Goal: Task Accomplishment & Management: Use online tool/utility

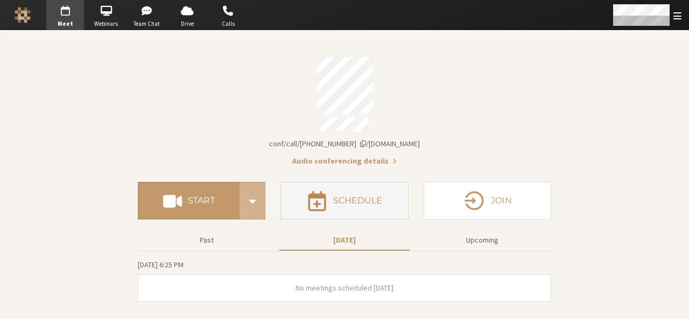
click at [363, 198] on h4 "Schedule" at bounding box center [357, 200] width 49 height 9
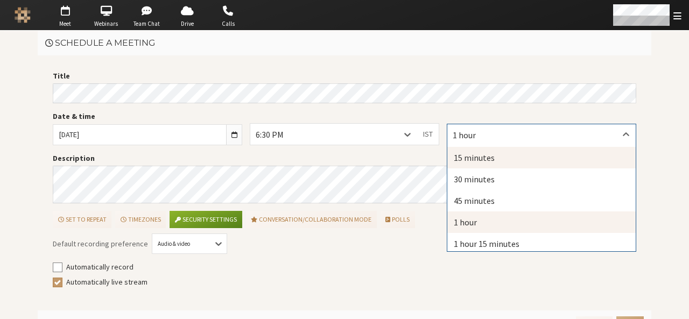
click at [480, 152] on div "15 minutes" at bounding box center [541, 158] width 188 height 22
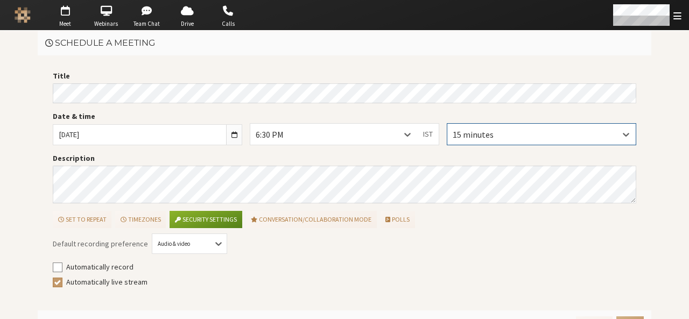
scroll to position [22, 0]
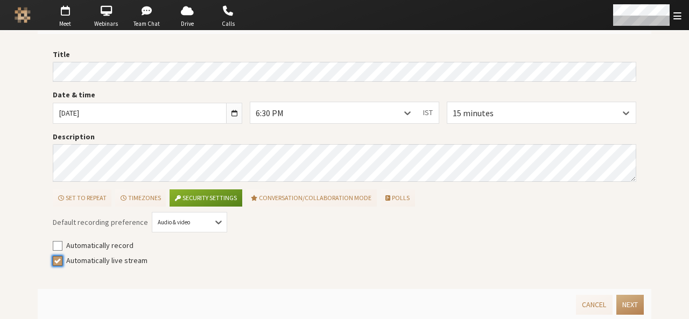
click at [55, 257] on input "Automatically live stream" at bounding box center [58, 260] width 10 height 11
checkbox input "false"
click at [205, 201] on button "Security settings" at bounding box center [206, 197] width 72 height 17
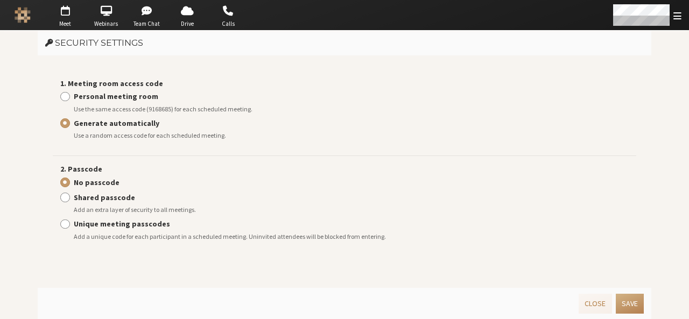
click at [134, 98] on strong "Personal meeting room" at bounding box center [116, 97] width 85 height 10
click at [70, 98] on input "Personal meeting room" at bounding box center [65, 96] width 10 height 11
radio input "true"
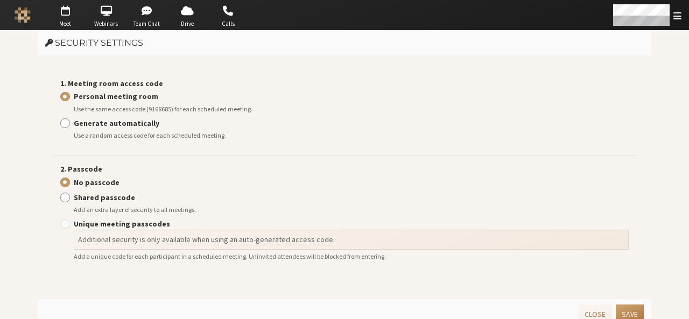
click at [631, 313] on button "Save" at bounding box center [630, 315] width 28 height 20
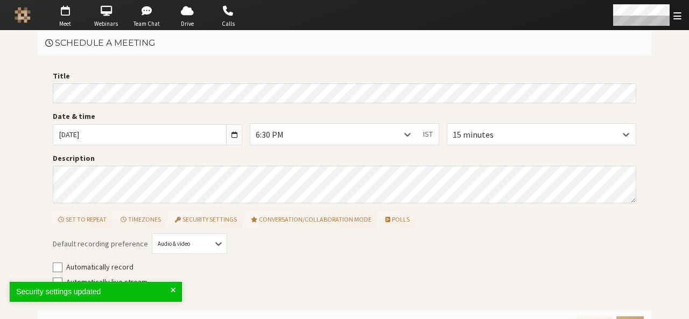
scroll to position [22, 0]
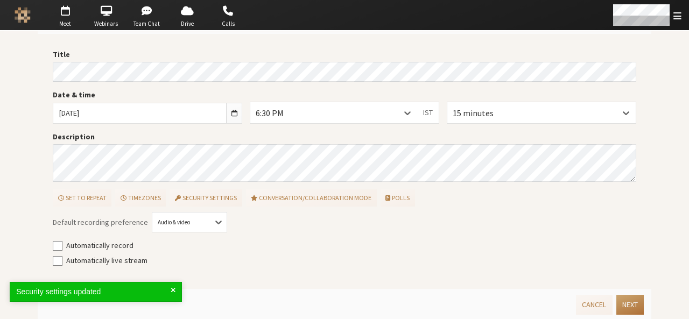
click at [622, 303] on button "Next" at bounding box center [629, 305] width 27 height 20
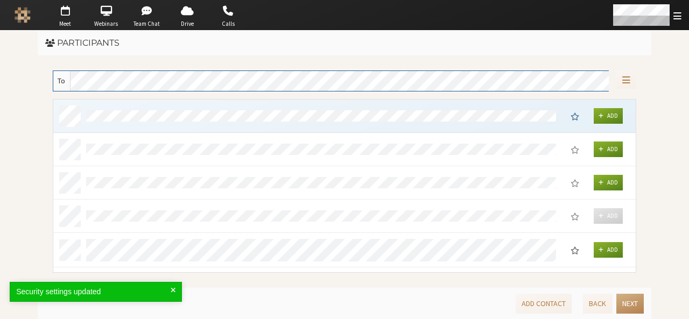
scroll to position [166, 575]
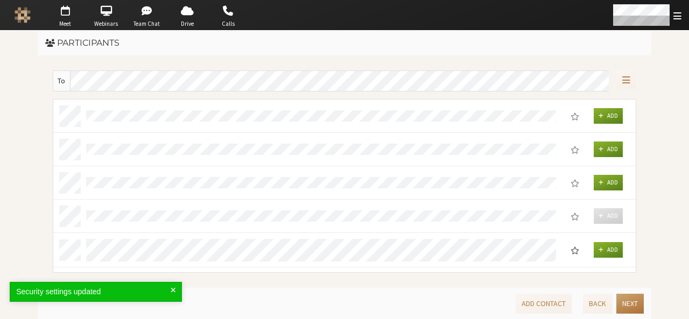
click at [622, 303] on button "Next" at bounding box center [629, 304] width 27 height 20
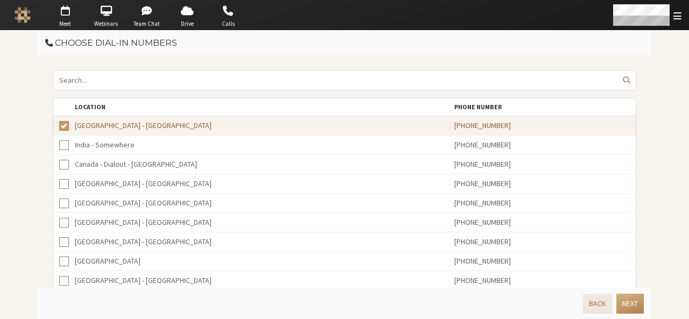
click at [603, 303] on button "Back" at bounding box center [597, 304] width 29 height 20
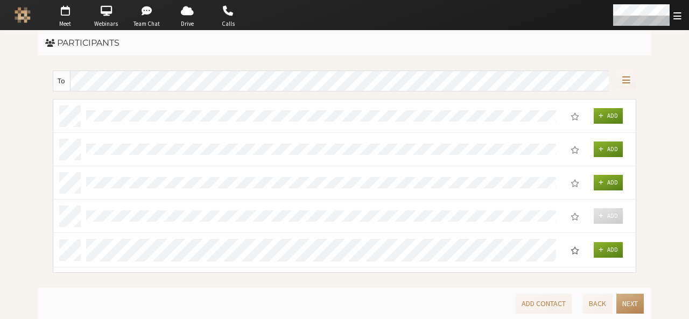
click at [354, 130] on div "Add" at bounding box center [344, 116] width 582 height 33
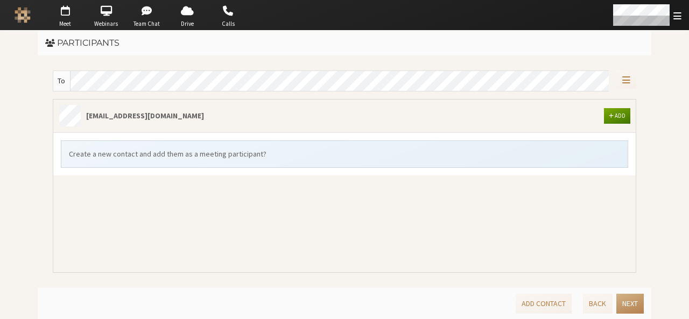
click at [619, 113] on span "Add" at bounding box center [620, 116] width 11 height 8
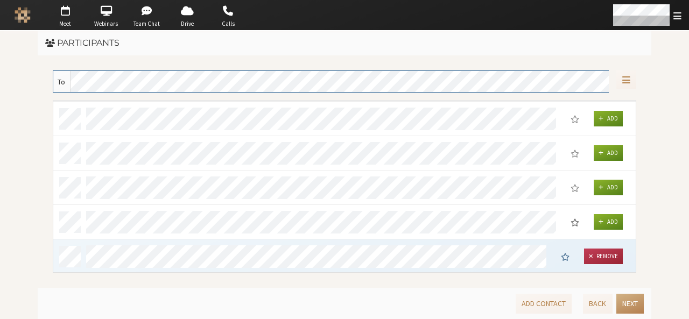
scroll to position [270, 0]
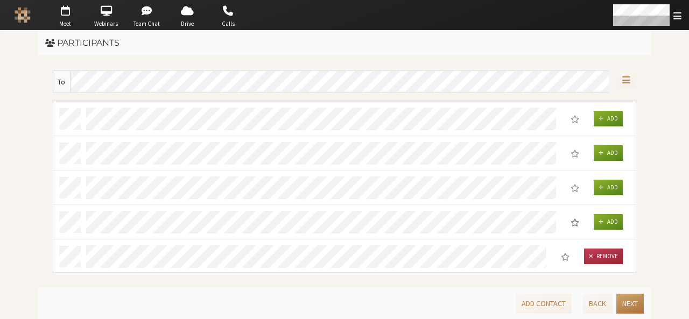
click at [639, 306] on button "Next" at bounding box center [629, 304] width 27 height 20
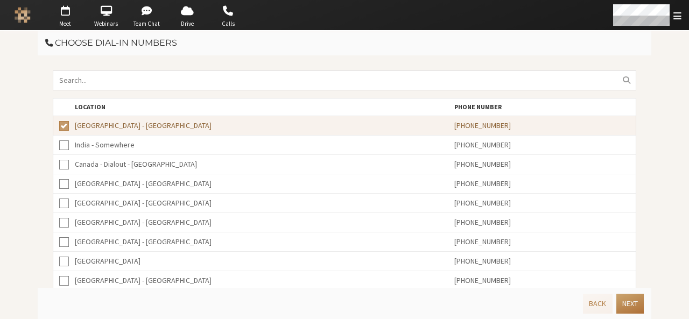
click at [639, 306] on button "Next" at bounding box center [629, 304] width 27 height 20
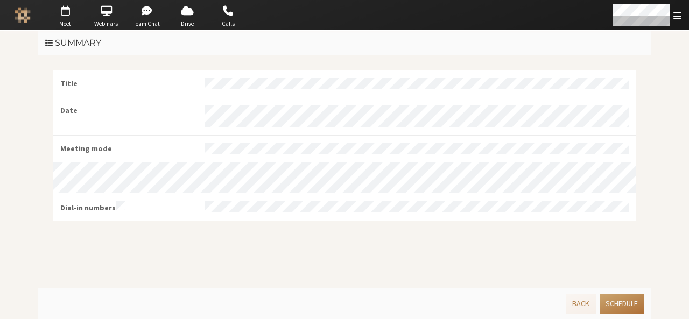
click at [639, 306] on button "Schedule" at bounding box center [622, 304] width 44 height 20
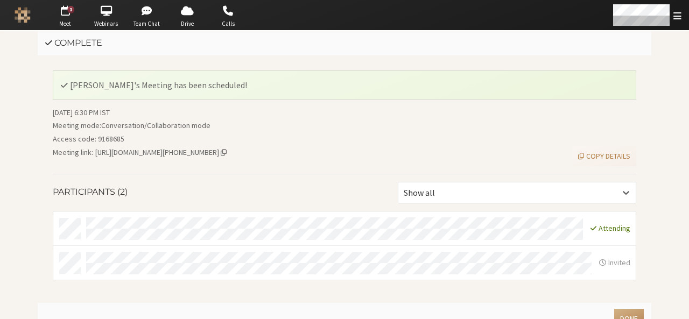
scroll to position [13, 0]
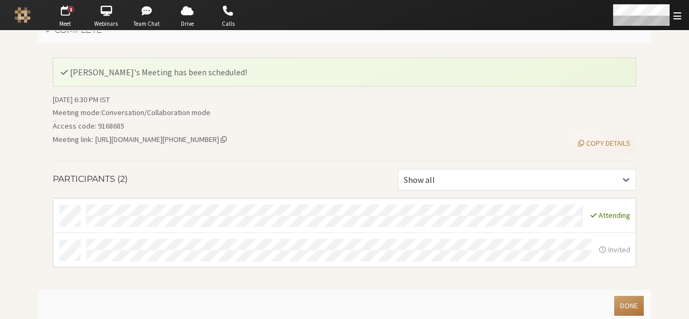
click at [620, 300] on button "Done" at bounding box center [629, 306] width 30 height 20
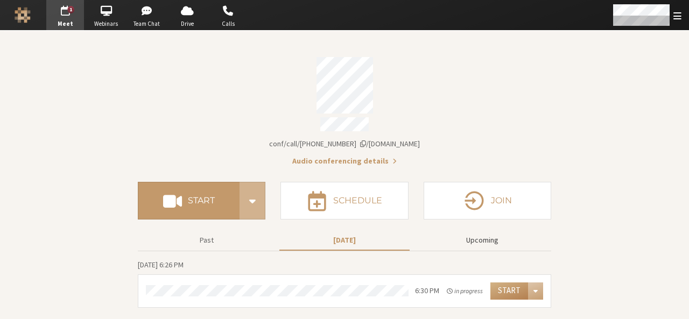
click at [486, 234] on button "Upcoming" at bounding box center [482, 240] width 130 height 19
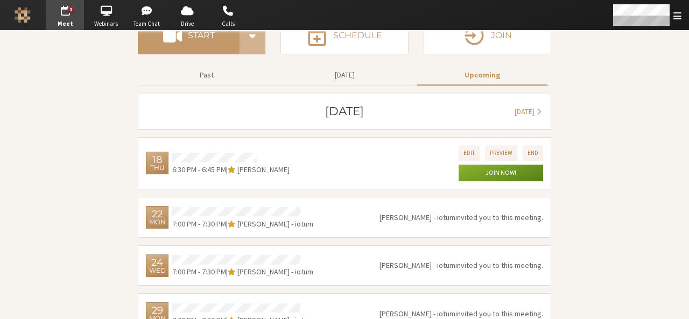
scroll to position [166, 0]
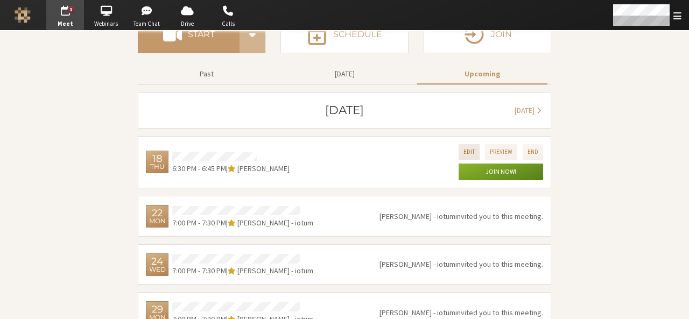
click at [465, 144] on button "Edit" at bounding box center [469, 152] width 21 height 16
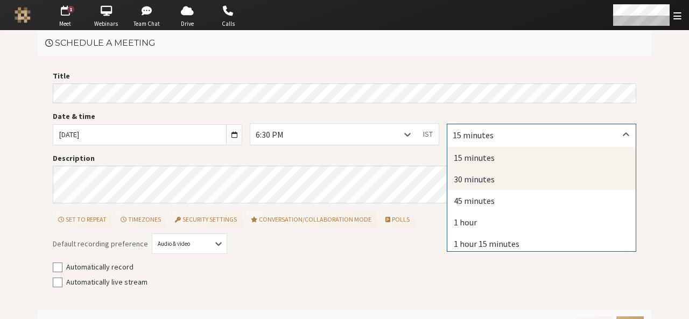
click at [459, 177] on div "30 minutes" at bounding box center [541, 179] width 188 height 22
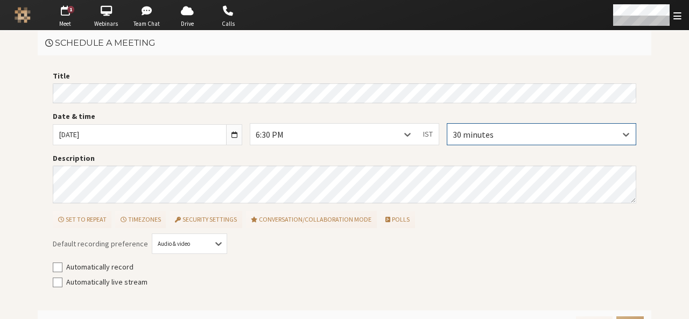
scroll to position [22, 0]
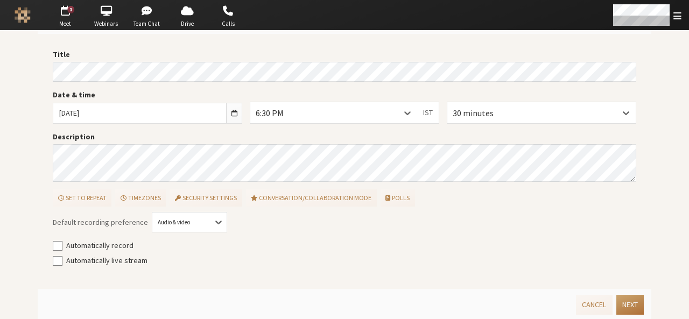
click at [618, 303] on button "Next" at bounding box center [629, 305] width 27 height 20
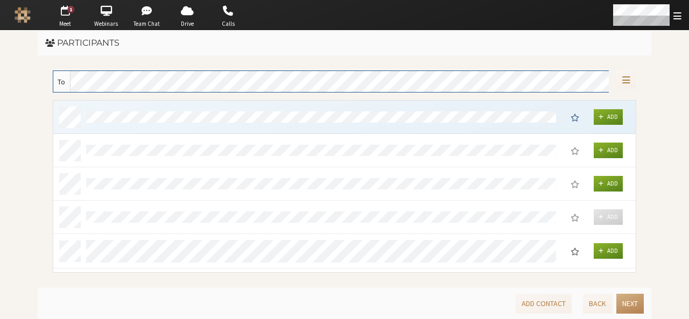
scroll to position [164, 575]
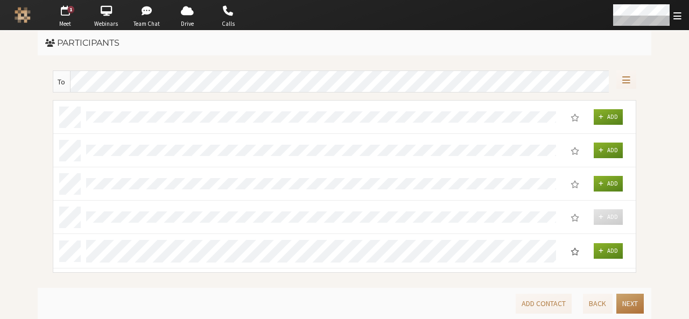
click at [618, 303] on button "Next" at bounding box center [629, 304] width 27 height 20
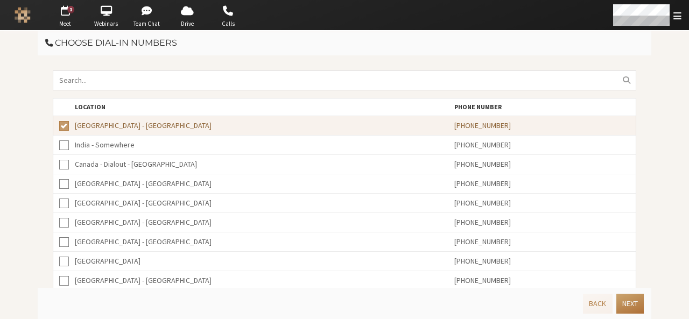
click at [618, 303] on button "Next" at bounding box center [629, 304] width 27 height 20
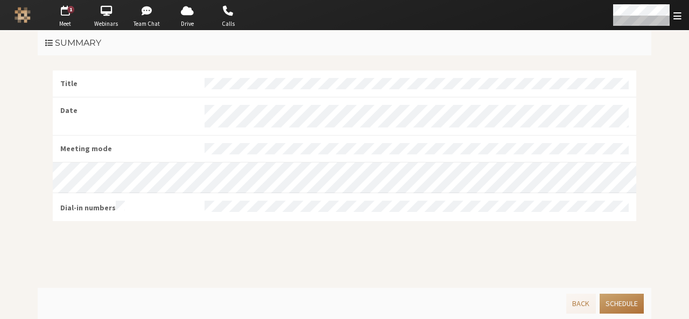
click at [618, 303] on button "Schedule" at bounding box center [622, 304] width 44 height 20
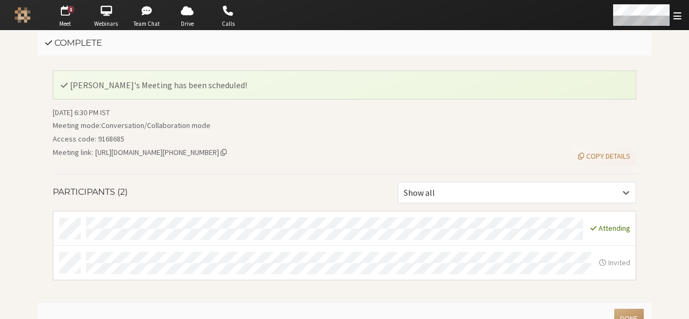
scroll to position [13, 0]
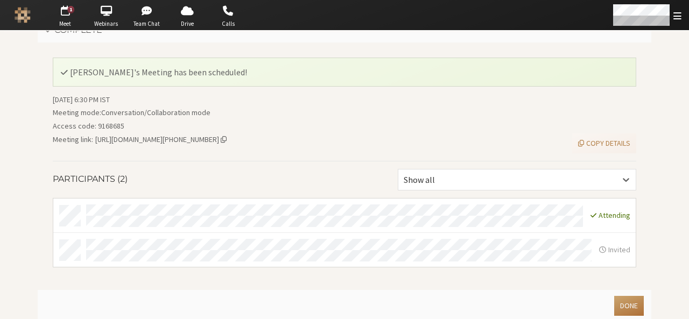
click at [625, 305] on button "Done" at bounding box center [629, 306] width 30 height 20
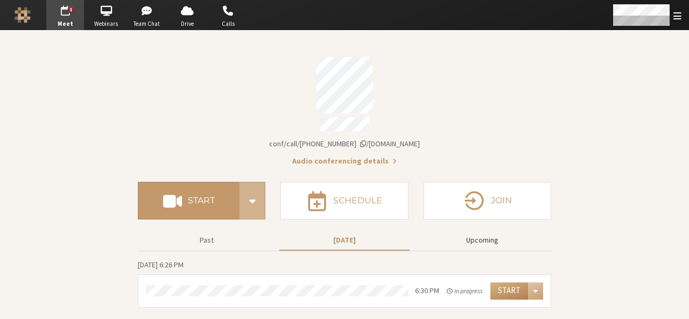
click at [493, 236] on button "Upcoming" at bounding box center [482, 240] width 130 height 19
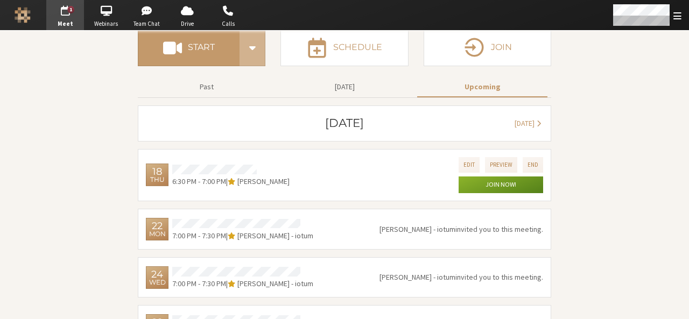
scroll to position [181, 0]
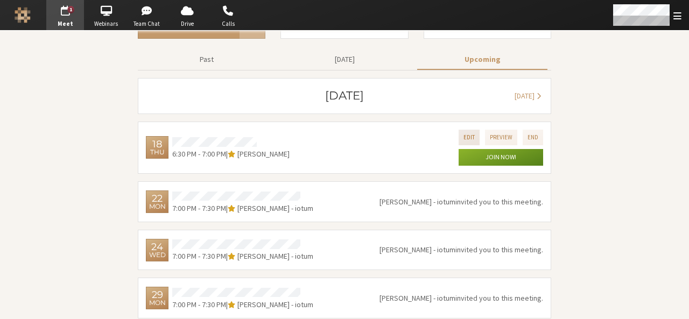
click at [468, 130] on button "Edit" at bounding box center [469, 138] width 21 height 16
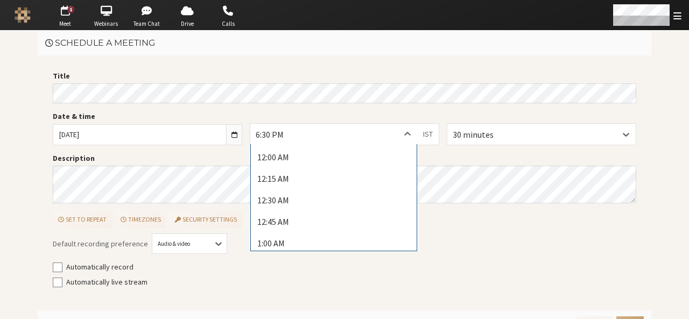
scroll to position [1518, 0]
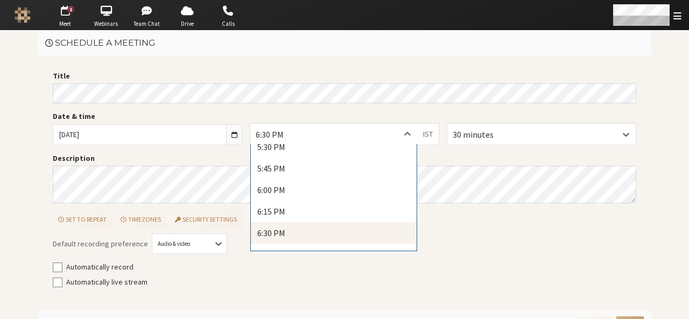
click at [398, 135] on div at bounding box center [407, 134] width 19 height 20
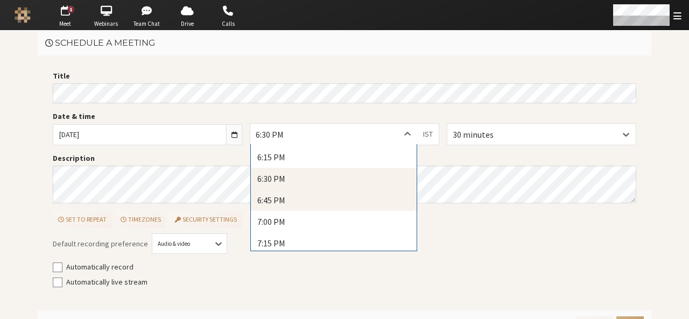
scroll to position [1572, 0]
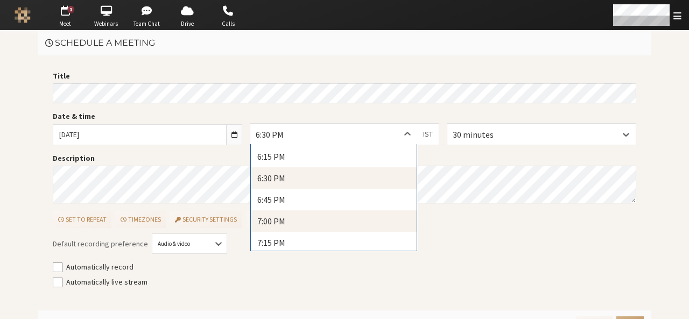
click at [338, 219] on div "7:00 PM" at bounding box center [334, 221] width 166 height 22
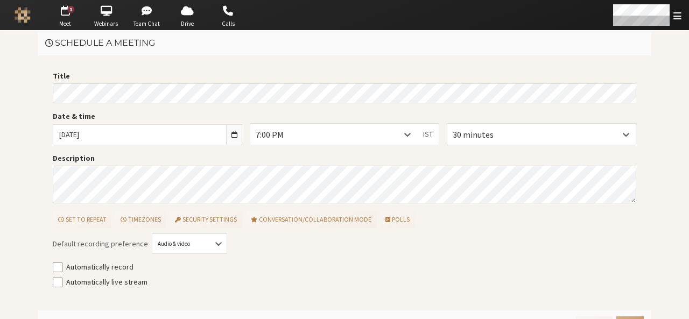
scroll to position [22, 0]
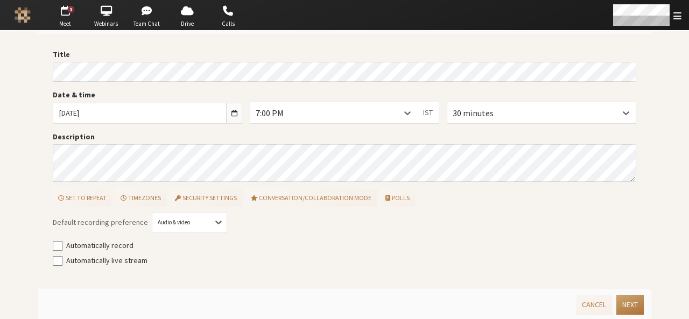
click at [637, 304] on button "Next" at bounding box center [629, 305] width 27 height 20
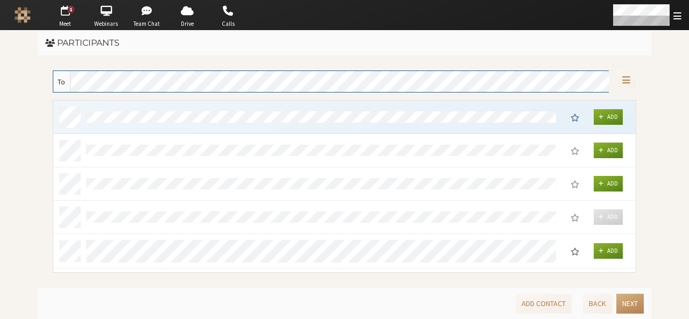
scroll to position [164, 575]
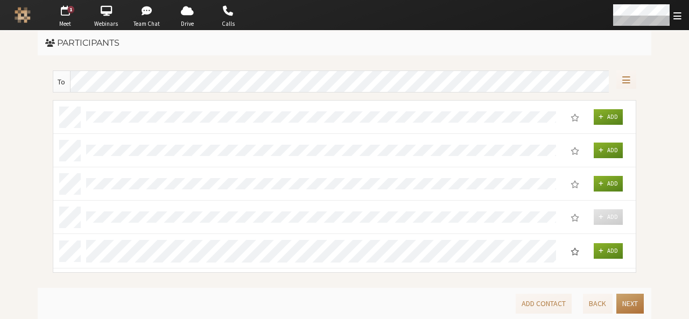
click at [637, 304] on button "Next" at bounding box center [629, 304] width 27 height 20
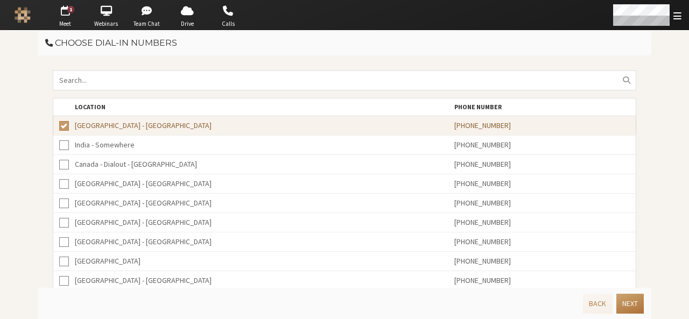
click at [637, 304] on button "Next" at bounding box center [629, 304] width 27 height 20
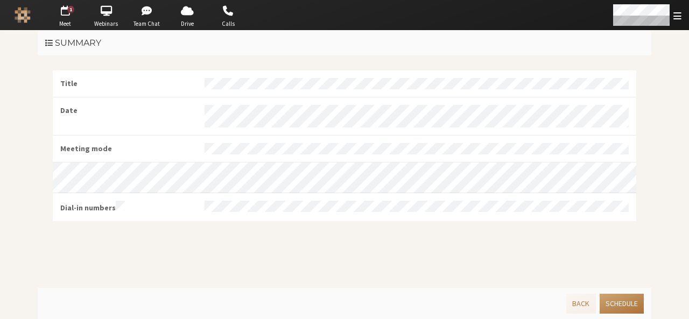
click at [637, 304] on button "Schedule" at bounding box center [622, 304] width 44 height 20
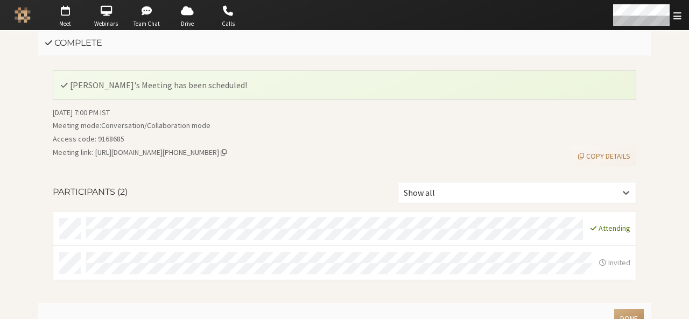
scroll to position [13, 0]
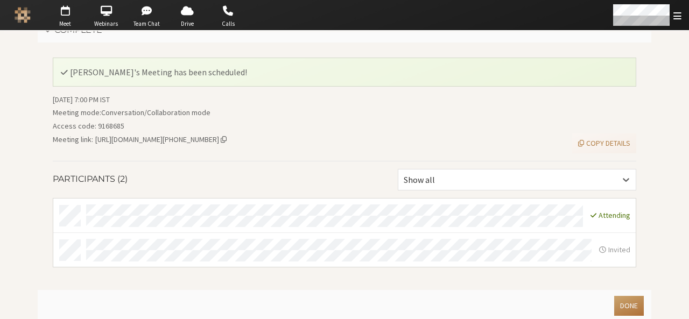
click at [621, 304] on button "Done" at bounding box center [629, 306] width 30 height 20
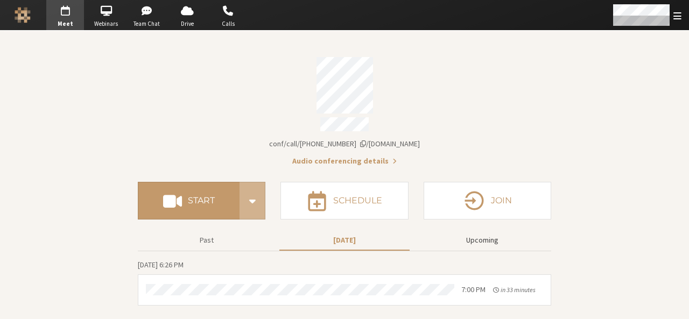
click at [471, 237] on button "Upcoming" at bounding box center [482, 240] width 130 height 19
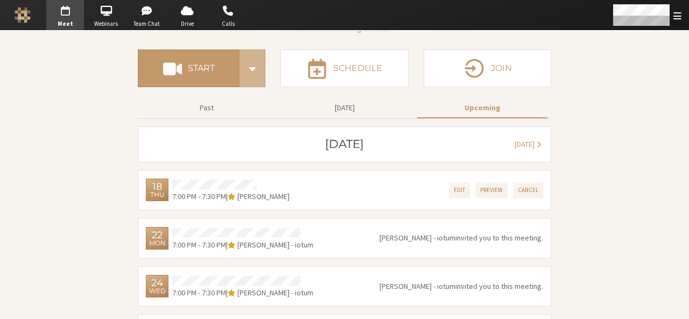
scroll to position [136, 0]
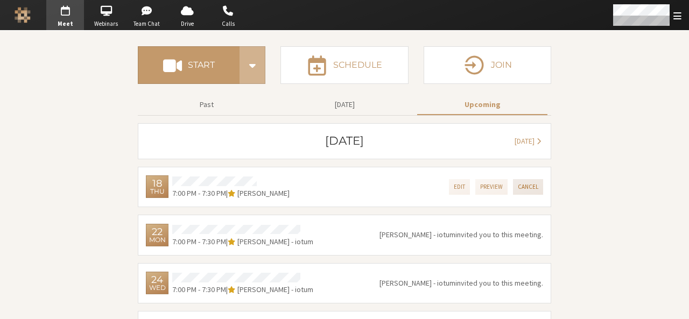
click at [519, 182] on button "Cancel" at bounding box center [528, 187] width 30 height 16
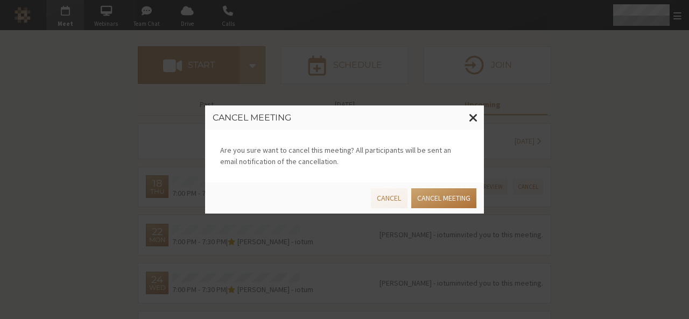
click at [452, 201] on button "Cancel meeting" at bounding box center [443, 198] width 65 height 20
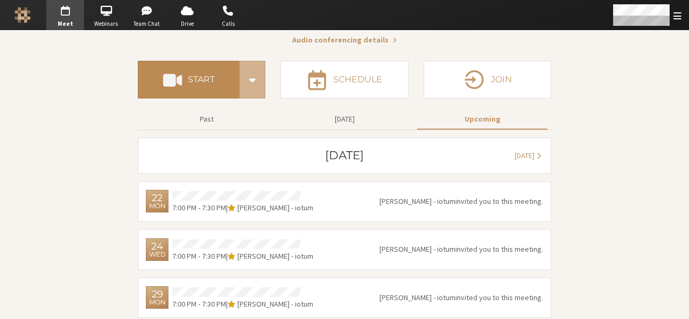
click at [188, 79] on h4 "Start" at bounding box center [201, 79] width 27 height 9
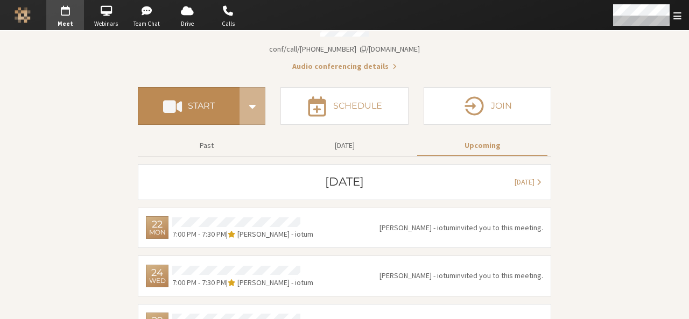
scroll to position [148, 0]
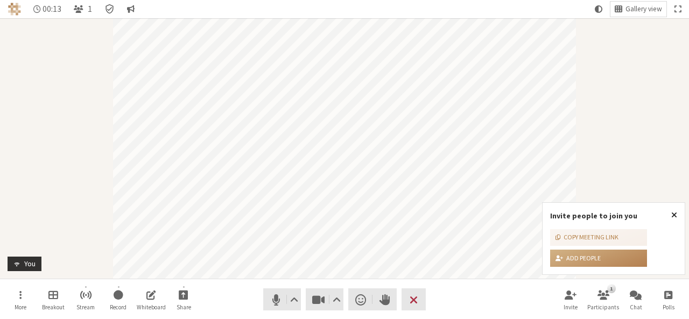
click at [675, 214] on span "Close popover" at bounding box center [674, 214] width 6 height 9
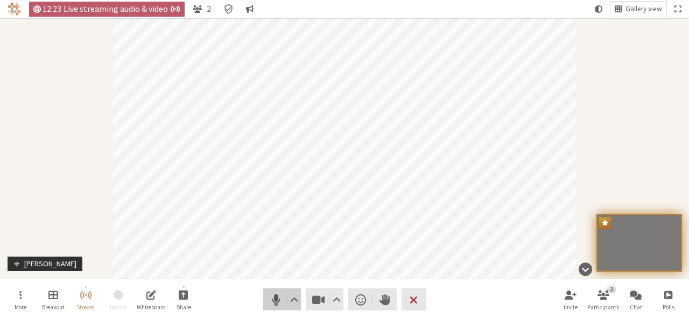
click at [273, 297] on span "Mute (Alt+A)" at bounding box center [276, 299] width 15 height 15
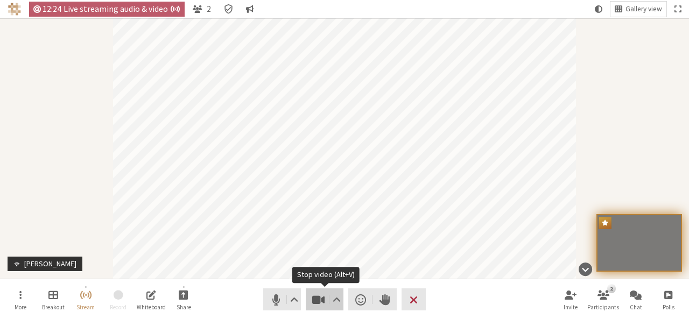
click at [313, 299] on span "Stop video (Alt+V)" at bounding box center [318, 299] width 15 height 15
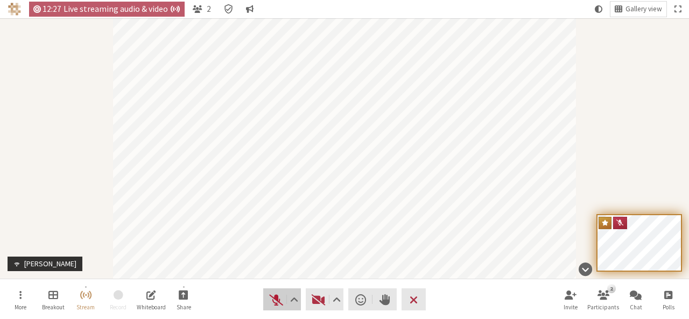
click at [264, 297] on button "Audio" at bounding box center [282, 300] width 38 height 22
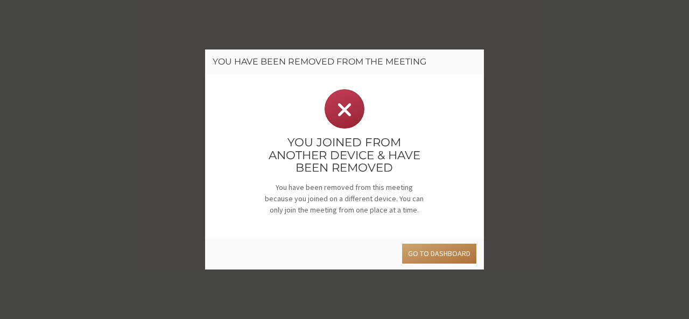
click at [440, 255] on button "Go to dashboard" at bounding box center [439, 254] width 74 height 20
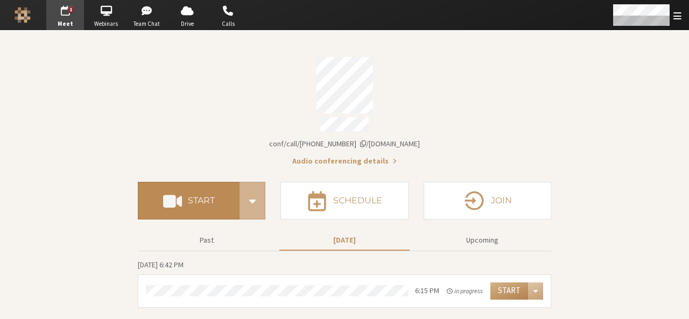
click at [209, 188] on button "Start" at bounding box center [189, 201] width 102 height 38
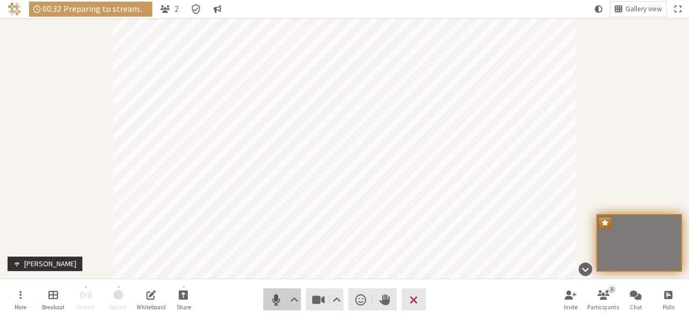
click at [283, 306] on span "Mute (Alt+A)" at bounding box center [276, 299] width 15 height 15
click at [322, 302] on span "Stop video (Alt+V)" at bounding box center [318, 299] width 15 height 15
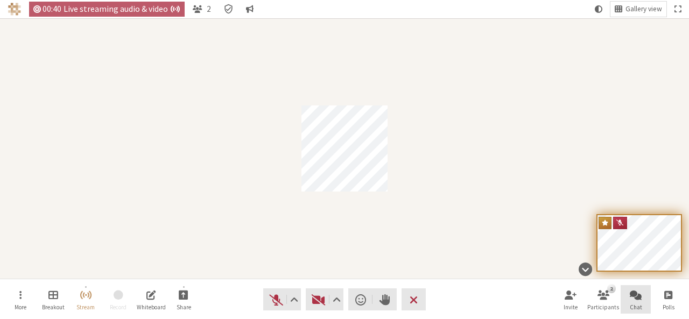
click at [638, 302] on button "Chat" at bounding box center [636, 299] width 30 height 29
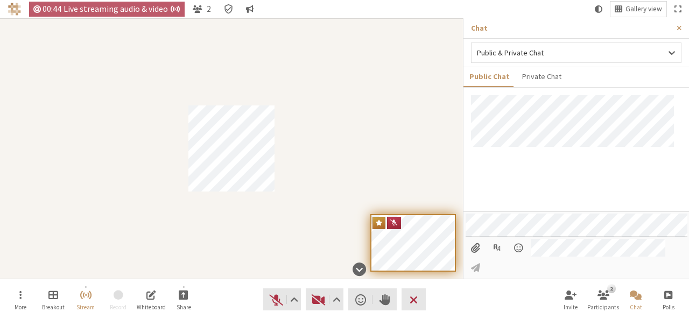
click at [472, 257] on input "File picker" at bounding box center [476, 248] width 20 height 18
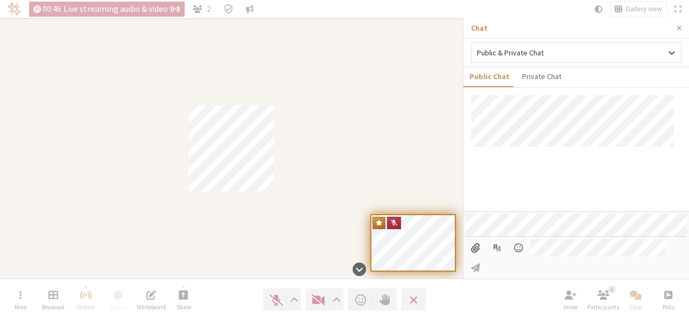
type input "C:\fakepath\hand raise.png"
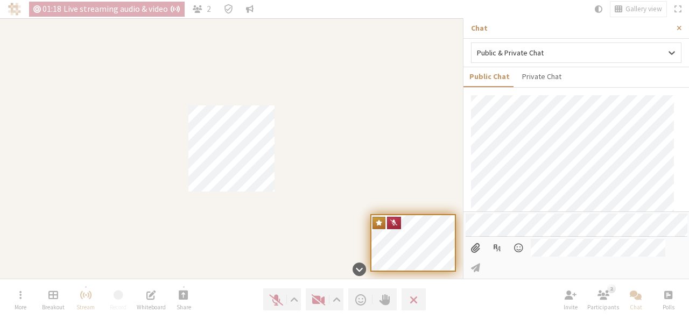
scroll to position [120, 0]
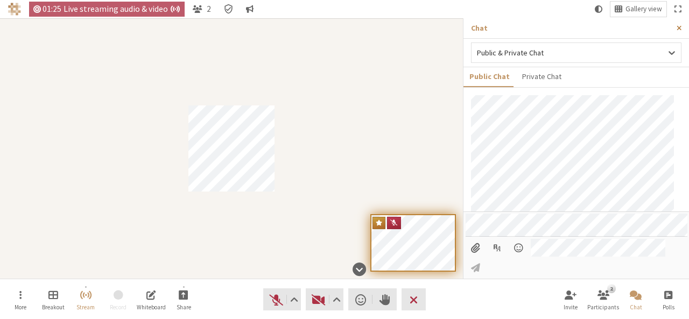
click at [676, 27] on button "Close sidebar" at bounding box center [679, 28] width 20 height 20
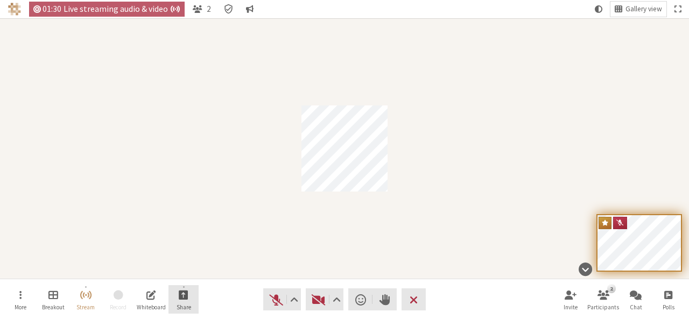
click at [176, 297] on button "Share" at bounding box center [183, 299] width 30 height 29
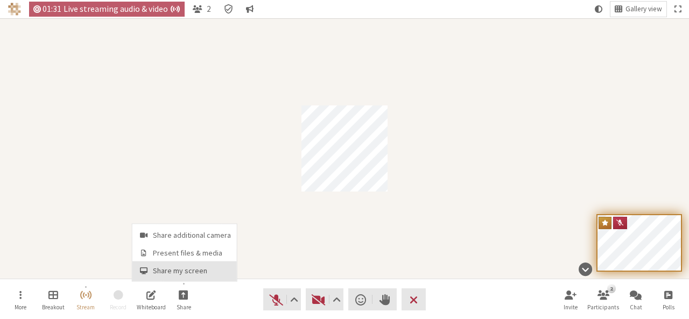
click at [173, 263] on button "Share my screen" at bounding box center [184, 271] width 104 height 19
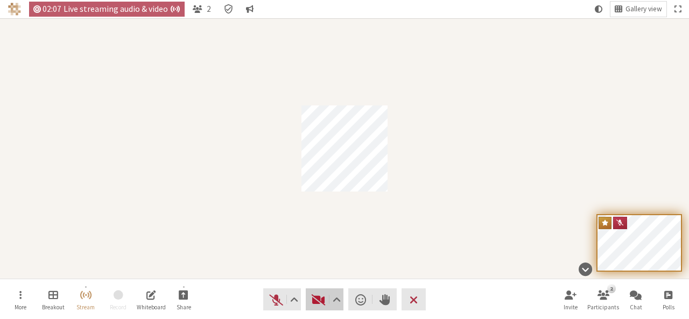
click at [318, 301] on span "Start video (Alt+V)" at bounding box center [318, 299] width 15 height 15
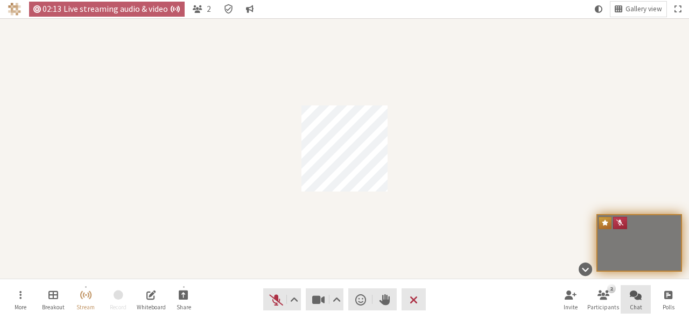
click at [634, 302] on button "Chat" at bounding box center [636, 299] width 30 height 29
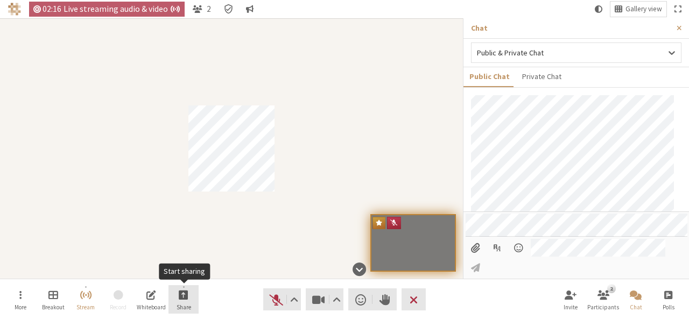
click at [179, 296] on span "Start sharing" at bounding box center [184, 295] width 10 height 12
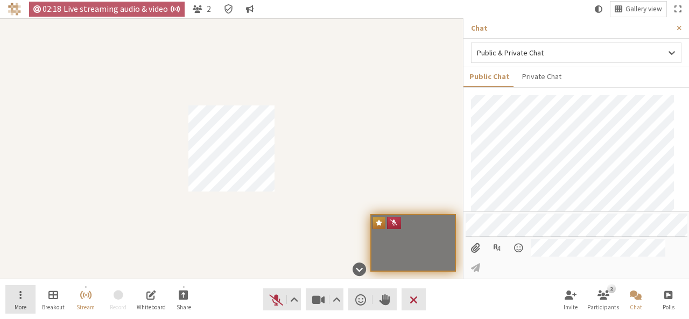
click at [16, 304] on span "More" at bounding box center [21, 307] width 12 height 6
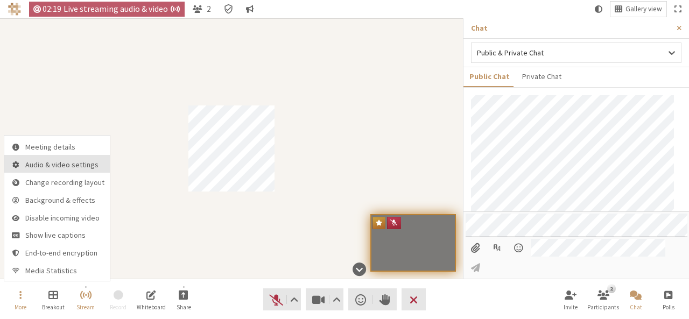
click at [46, 165] on span "Audio & video settings" at bounding box center [64, 165] width 79 height 8
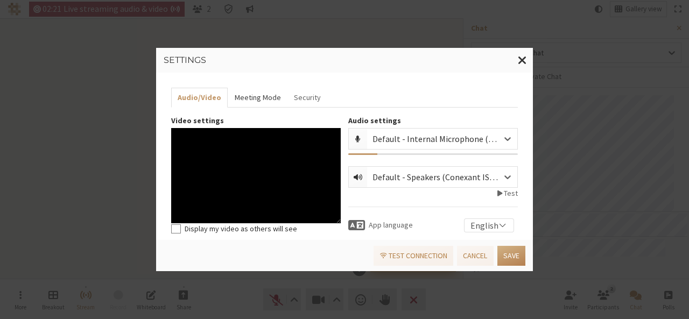
click at [248, 91] on button "Meeting Mode" at bounding box center [257, 98] width 59 height 20
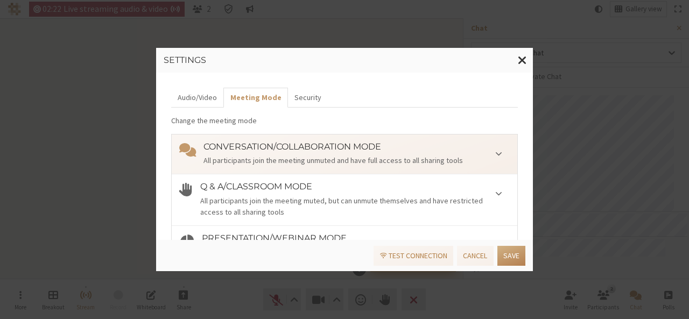
click at [294, 199] on div "All participants join the meeting muted, but can unmute themselves and have res…" at bounding box center [355, 206] width 310 height 23
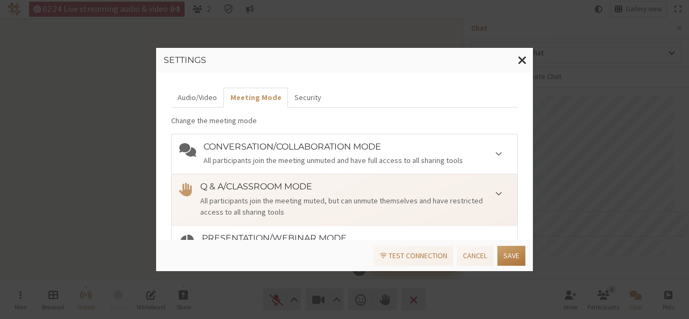
click at [508, 258] on button "Save" at bounding box center [511, 256] width 28 height 20
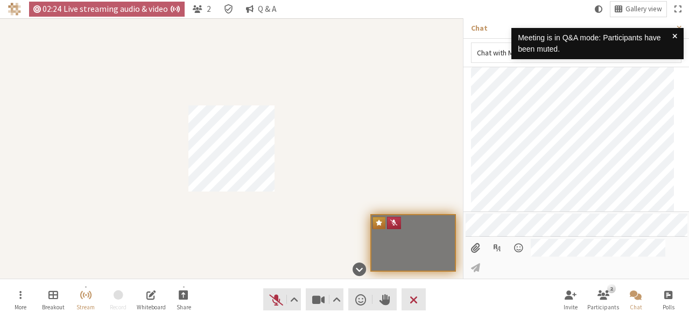
scroll to position [92, 0]
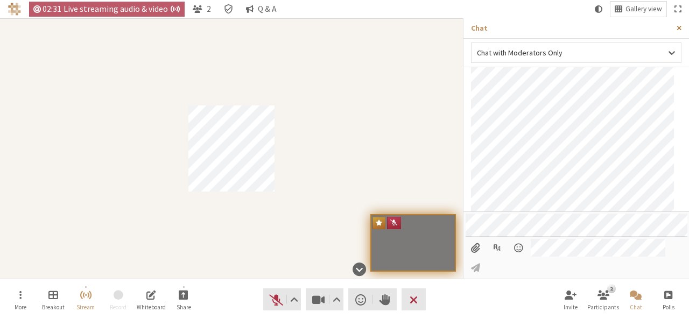
click at [677, 26] on span "Close sidebar" at bounding box center [679, 28] width 5 height 8
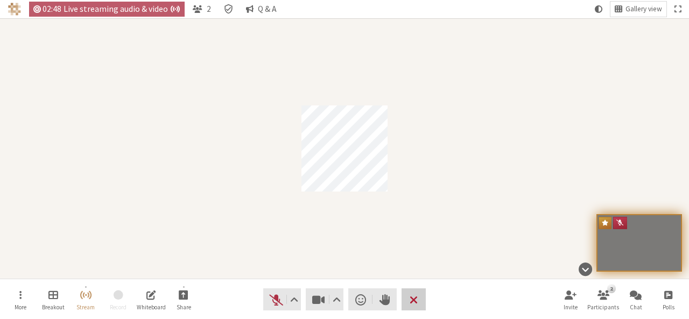
click at [415, 293] on span "End or leave meeting" at bounding box center [414, 299] width 8 height 15
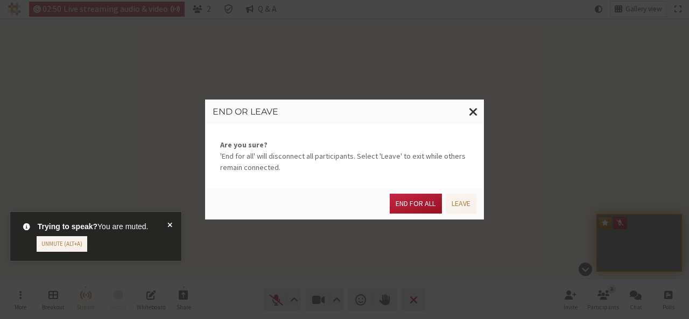
click at [413, 200] on button "End for all" at bounding box center [416, 204] width 52 height 20
